Goal: Information Seeking & Learning: Find specific page/section

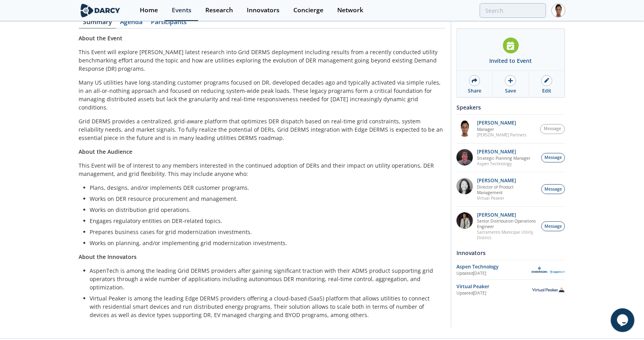
drag, startPoint x: 0, startPoint y: 0, endPoint x: 556, endPoint y: 274, distance: 620.0
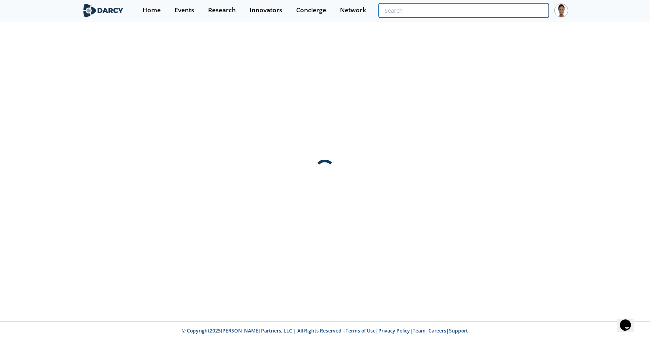
click at [514, 6] on input "search" at bounding box center [464, 10] width 170 height 15
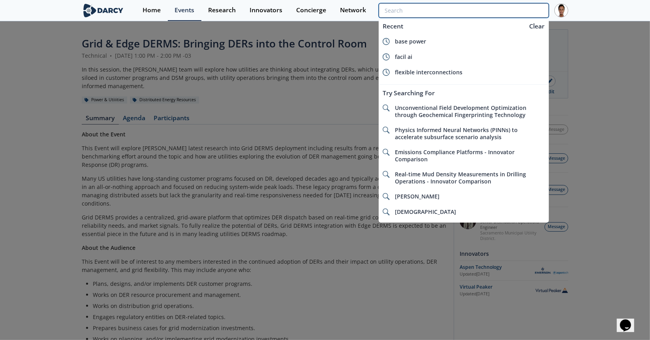
type input "n"
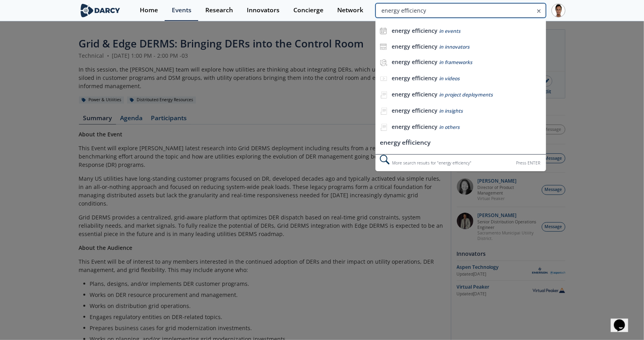
type input "energy efficiency"
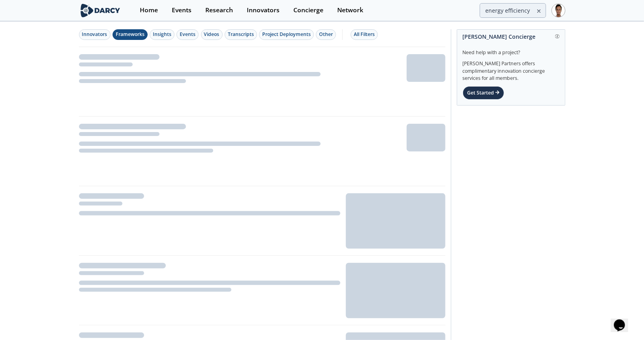
click at [131, 34] on div "Frameworks" at bounding box center [130, 34] width 29 height 7
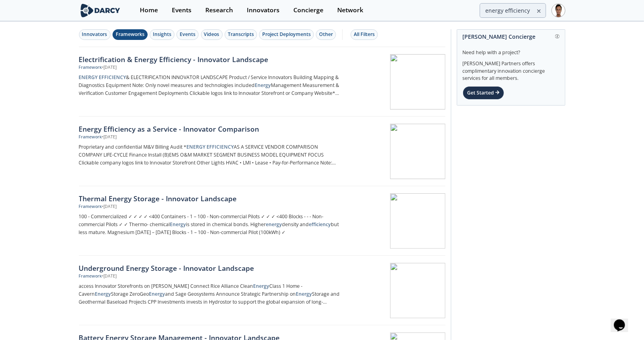
click at [132, 58] on div "Electrification & Energy Efficiency - Innovator Landscape" at bounding box center [210, 59] width 262 height 10
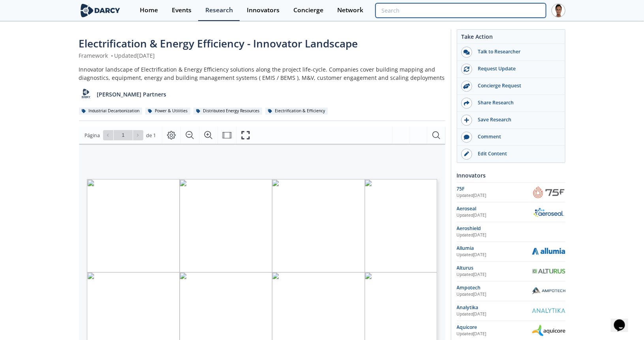
click at [499, 4] on input "search" at bounding box center [461, 10] width 170 height 15
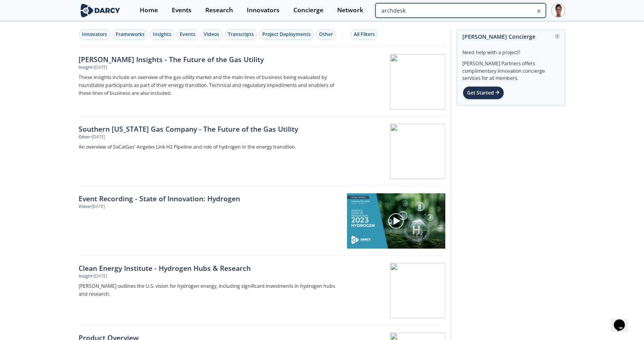
click at [518, 7] on input "archdesk" at bounding box center [461, 10] width 170 height 15
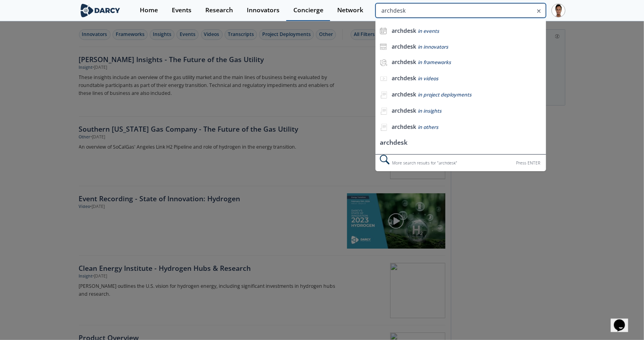
drag, startPoint x: 362, startPoint y: 14, endPoint x: 296, endPoint y: 21, distance: 66.7
click at [296, 21] on div "Home Events Research Innovators Concierge Network archdesk archdesk in events a…" at bounding box center [349, 10] width 433 height 21
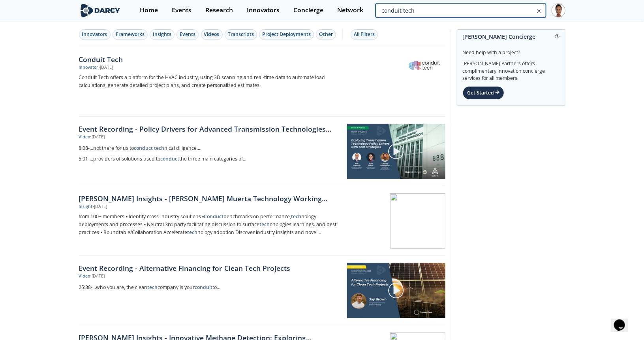
click at [528, 7] on input "conduit tech" at bounding box center [461, 10] width 170 height 15
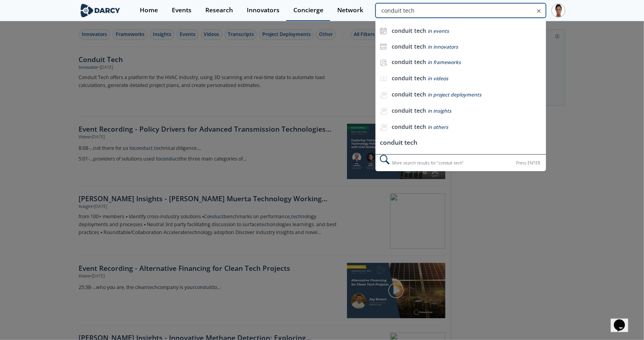
drag, startPoint x: 502, startPoint y: 7, endPoint x: 305, endPoint y: 8, distance: 197.5
click at [305, 8] on div "Home Events Research Innovators Concierge Network conduit tech conduit tech in …" at bounding box center [349, 10] width 433 height 21
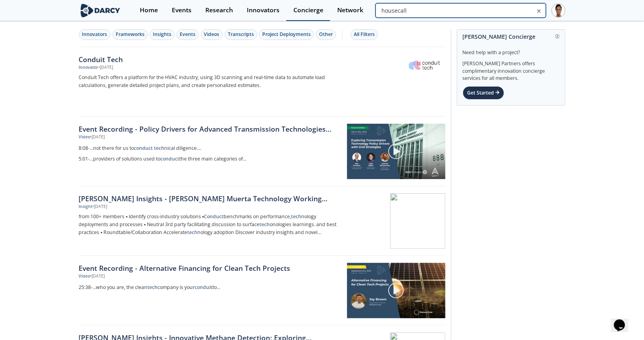
type input "housecall"
